Goal: Task Accomplishment & Management: Manage account settings

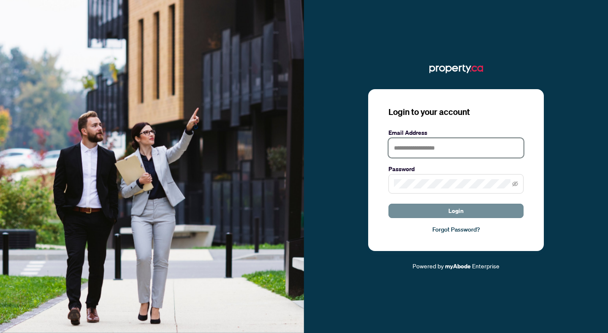
type input "**********"
click at [449, 215] on span "Login" at bounding box center [455, 211] width 15 height 14
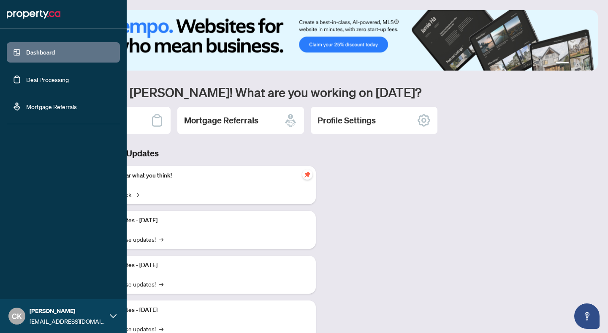
click at [26, 79] on link "Deal Processing" at bounding box center [47, 80] width 43 height 8
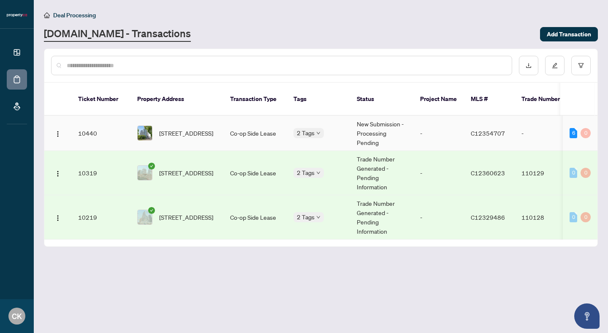
click at [267, 120] on td "Co-op Side Lease" at bounding box center [254, 133] width 63 height 35
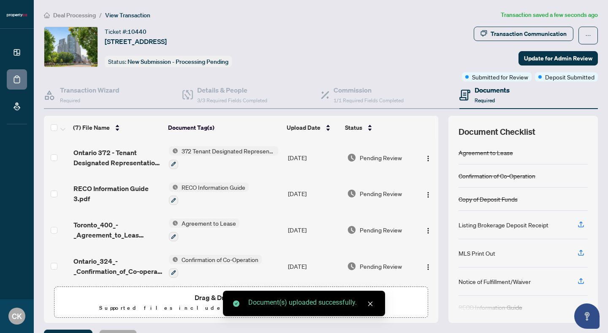
scroll to position [100, 0]
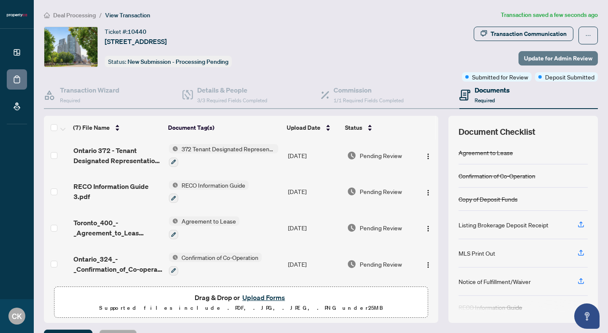
click at [552, 60] on span "Update for Admin Review" at bounding box center [558, 58] width 68 height 14
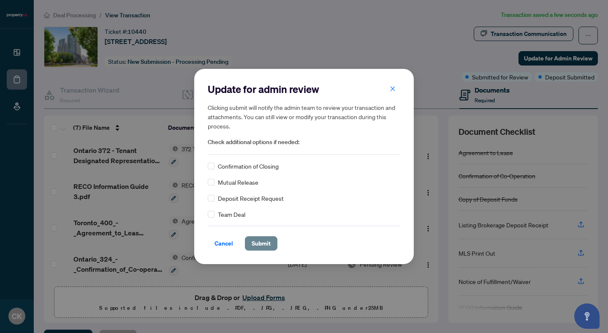
click at [249, 242] on button "Submit" at bounding box center [261, 243] width 32 height 14
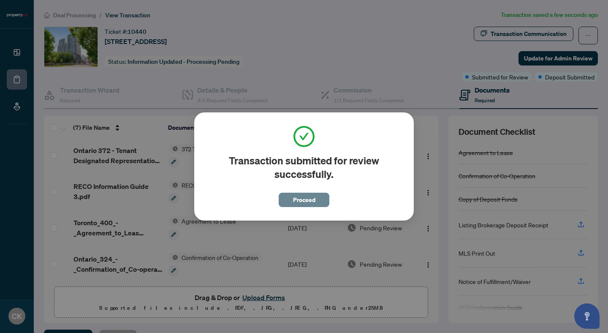
click at [292, 198] on button "Proceed" at bounding box center [304, 199] width 51 height 14
